Goal: Information Seeking & Learning: Find specific fact

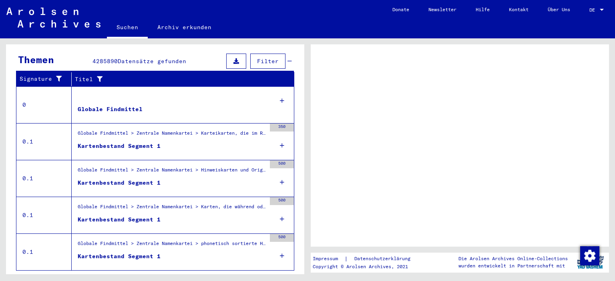
scroll to position [143, 0]
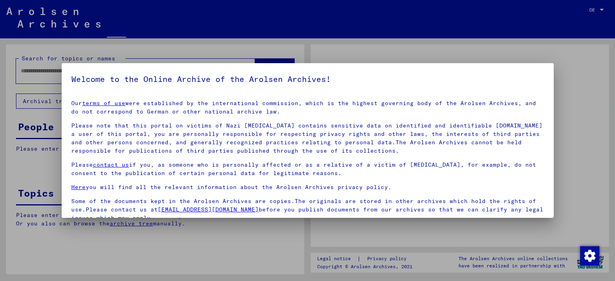
type input "**********"
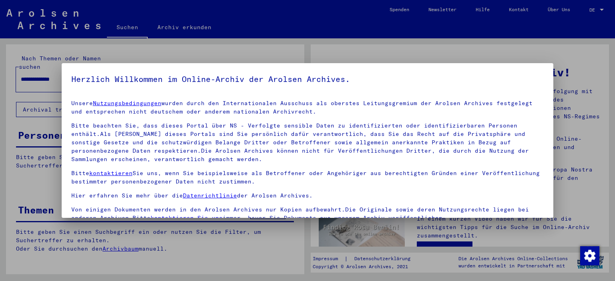
drag, startPoint x: 301, startPoint y: 169, endPoint x: 304, endPoint y: 125, distance: 44.2
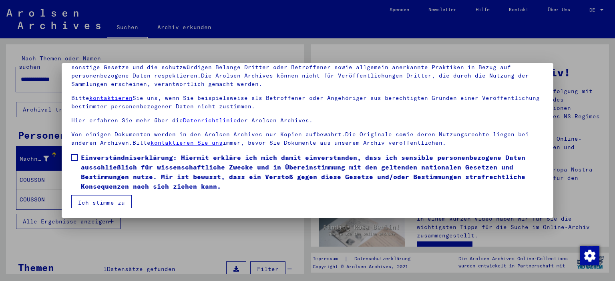
scroll to position [9, 0]
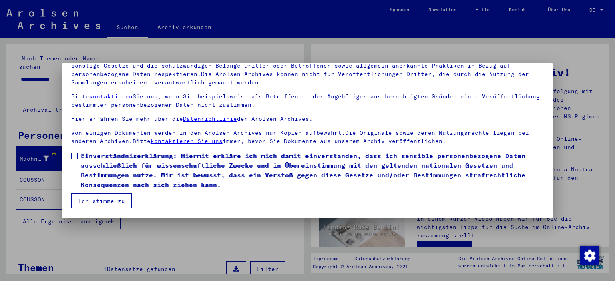
click at [76, 156] on span at bounding box center [74, 156] width 6 height 6
click at [101, 203] on button "Ich stimme zu" at bounding box center [101, 201] width 60 height 15
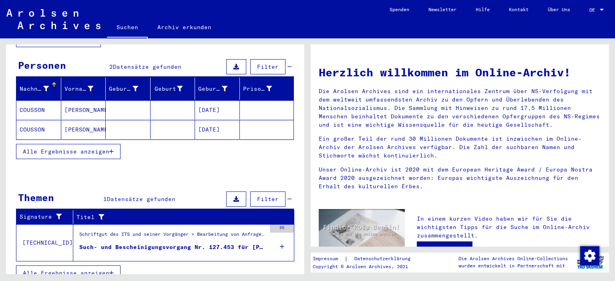
scroll to position [30, 0]
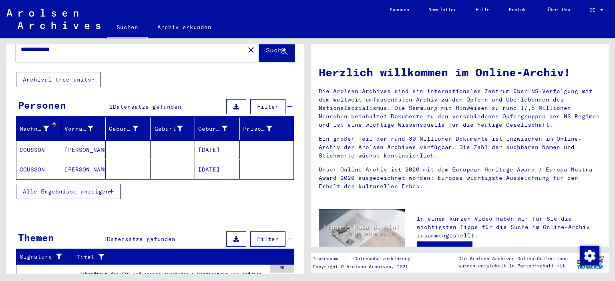
click at [40, 160] on mat-cell "COUSSON" at bounding box center [38, 169] width 45 height 19
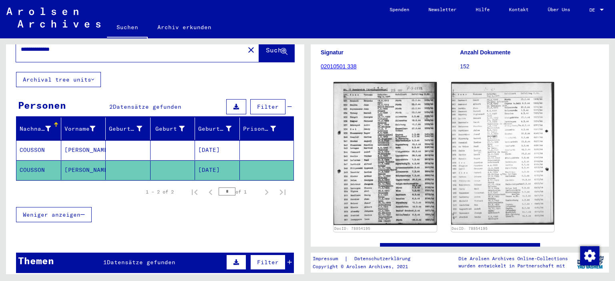
scroll to position [128, 0]
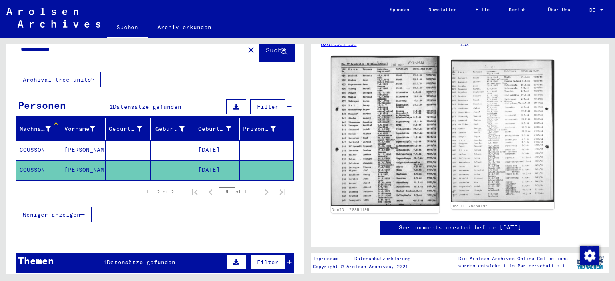
click at [369, 129] on img at bounding box center [385, 131] width 108 height 151
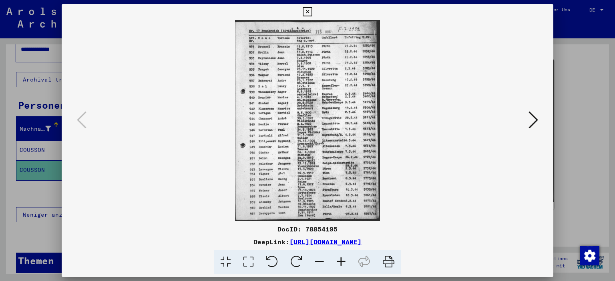
click at [303, 92] on img at bounding box center [308, 120] width 438 height 201
click at [289, 243] on link "[URL][DOMAIN_NAME]" at bounding box center [325, 242] width 72 height 8
